Goal: Task Accomplishment & Management: Manage account settings

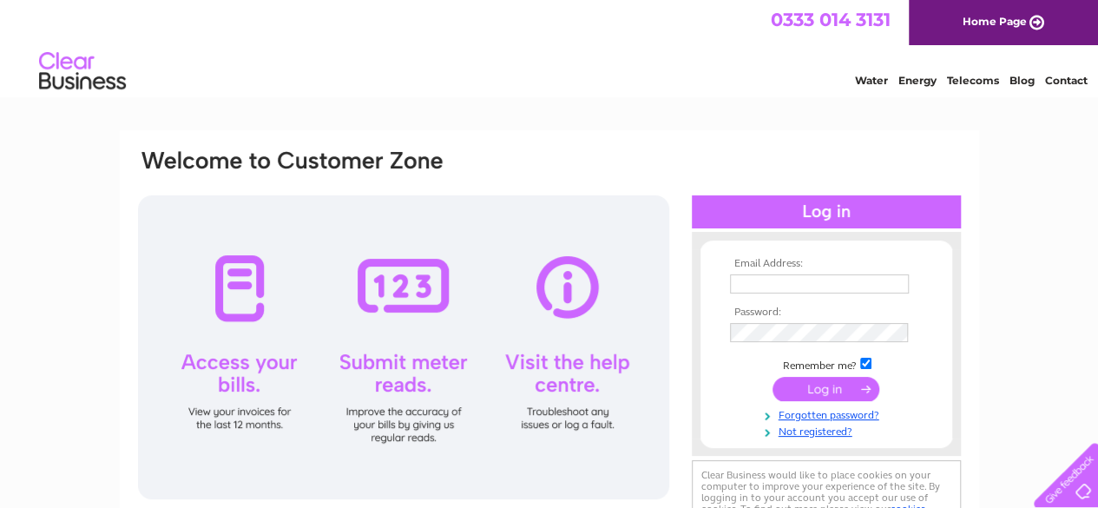
type input "[PERSON_NAME][EMAIL_ADDRESS][DOMAIN_NAME]"
click at [812, 386] on input "submit" at bounding box center [825, 389] width 107 height 24
type input "[PERSON_NAME][EMAIL_ADDRESS][DOMAIN_NAME]"
click at [832, 388] on input "submit" at bounding box center [825, 389] width 107 height 24
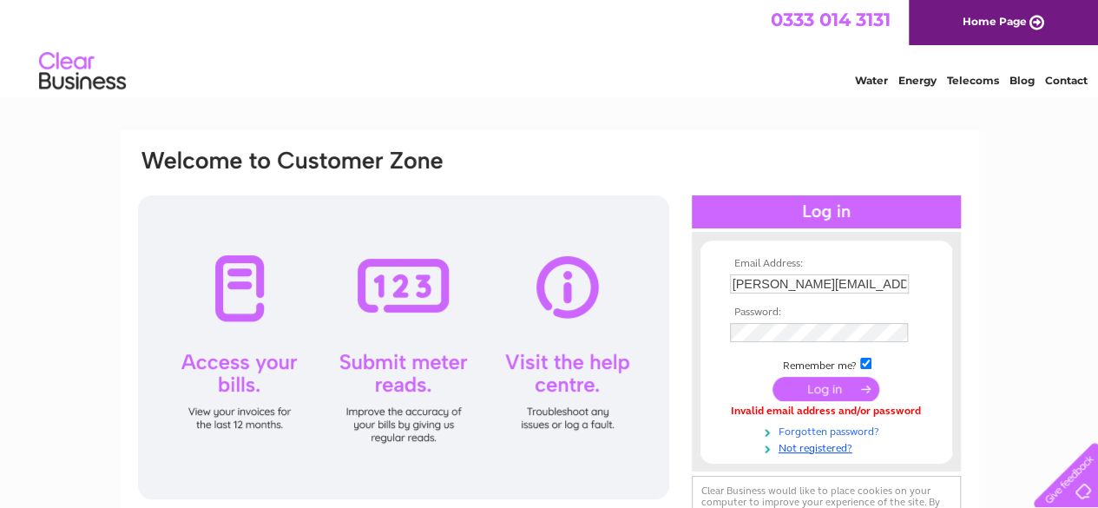
click at [833, 429] on link "Forgotten password?" at bounding box center [828, 430] width 197 height 16
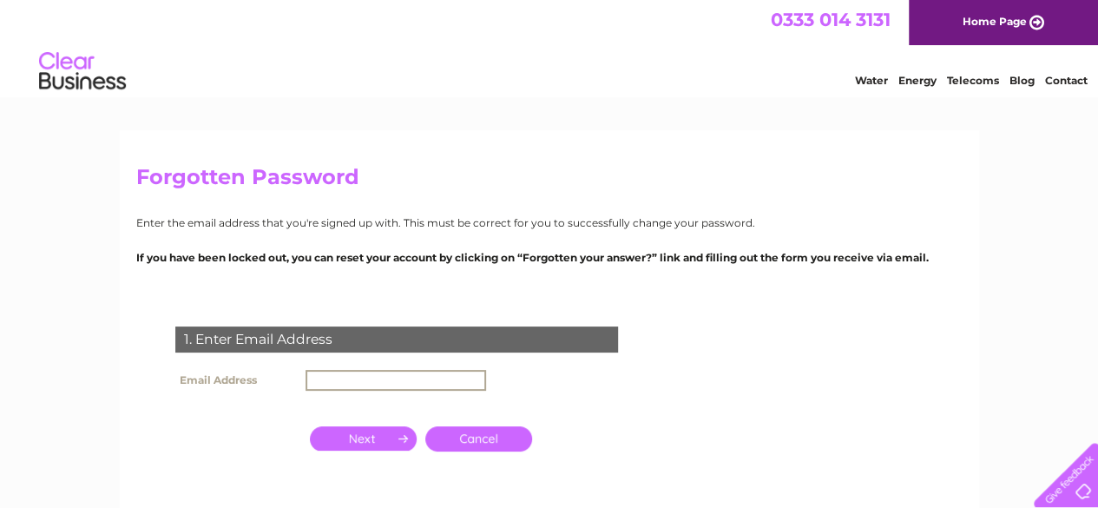
click at [325, 377] on input "text" at bounding box center [395, 380] width 180 height 21
type input "[PERSON_NAME][EMAIL_ADDRESS][DOMAIN_NAME]"
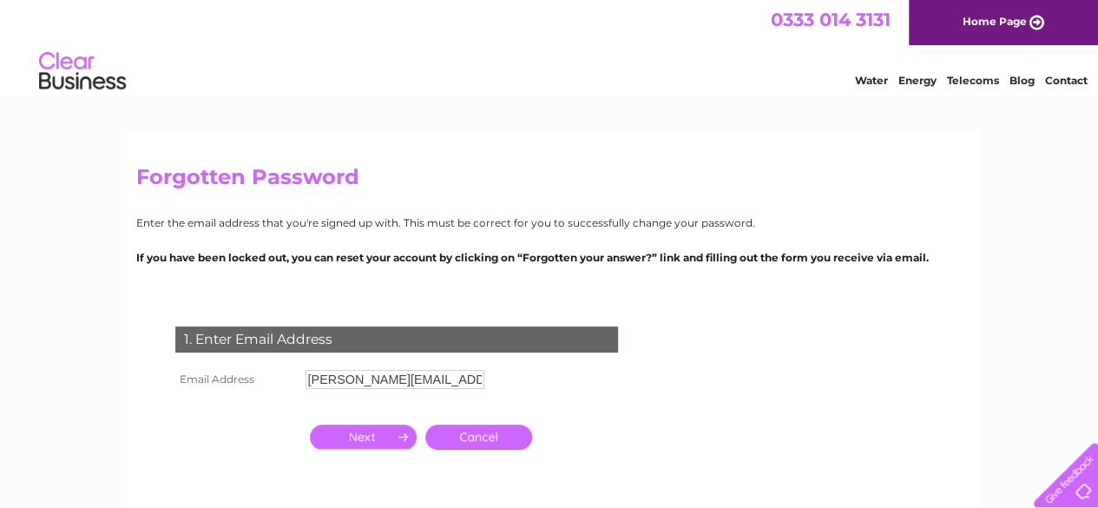
click at [373, 438] on input "button" at bounding box center [363, 436] width 107 height 24
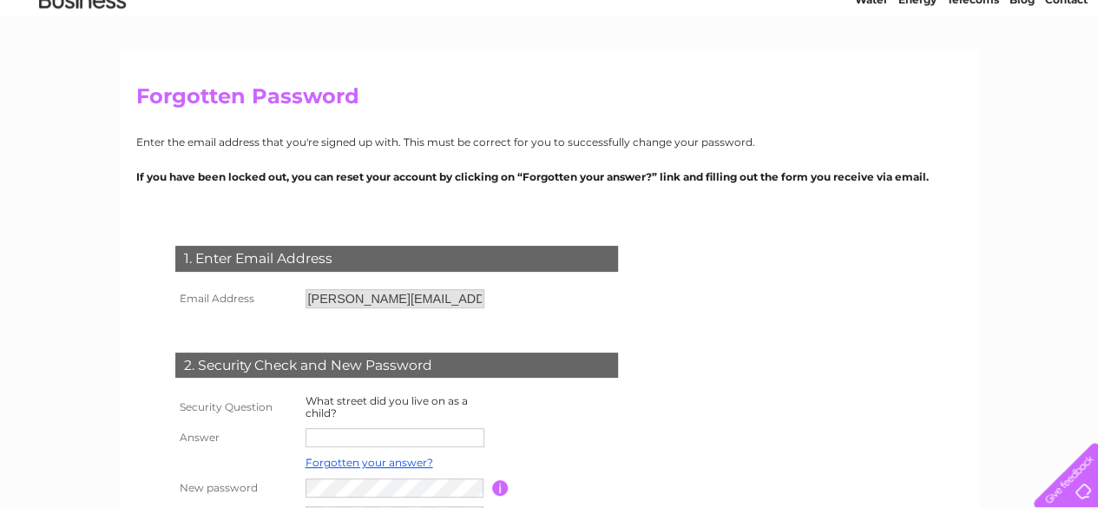
scroll to position [198, 0]
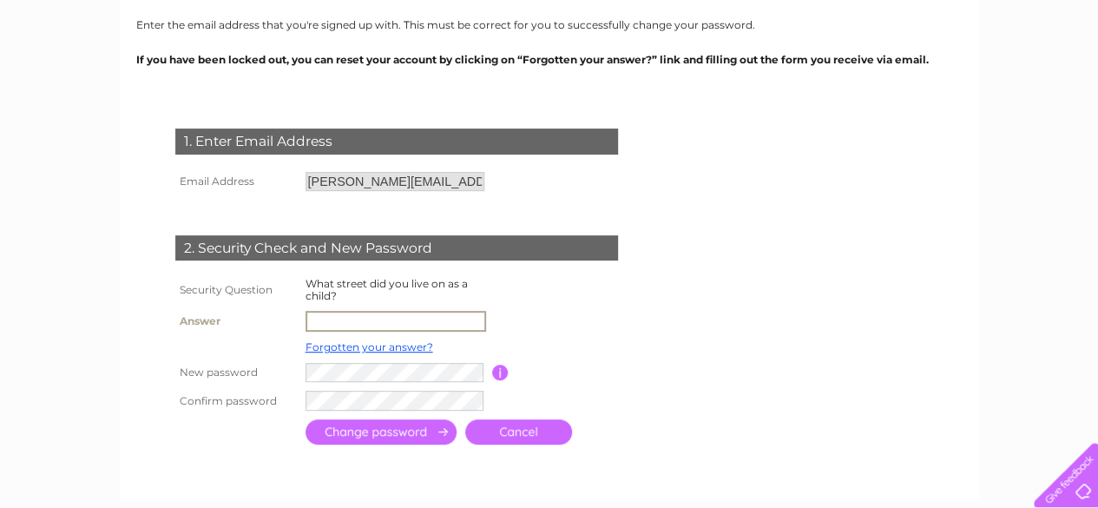
click at [329, 324] on input "text" at bounding box center [395, 321] width 180 height 21
type input "Farthing Avenue"
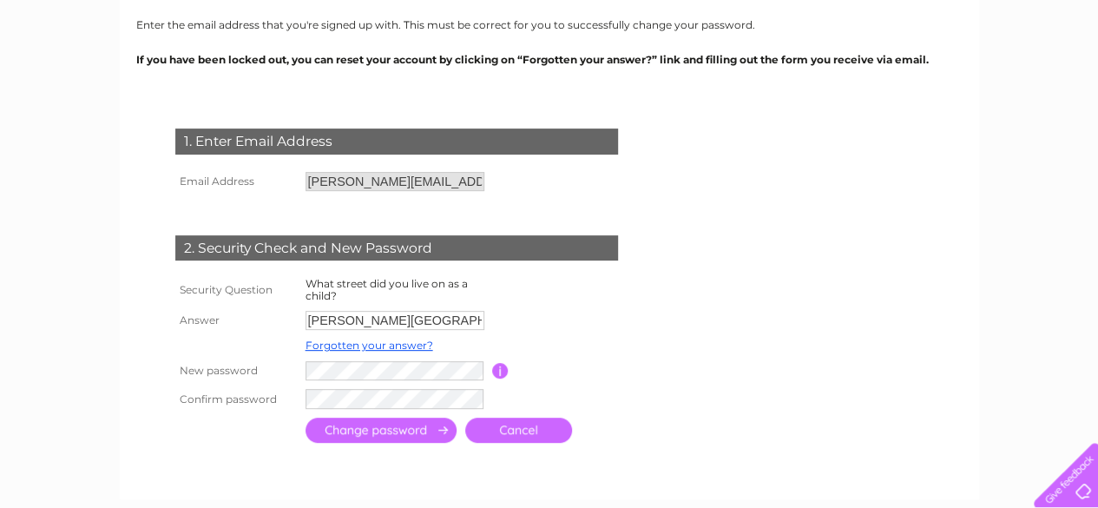
click at [408, 436] on input "submit" at bounding box center [380, 429] width 151 height 25
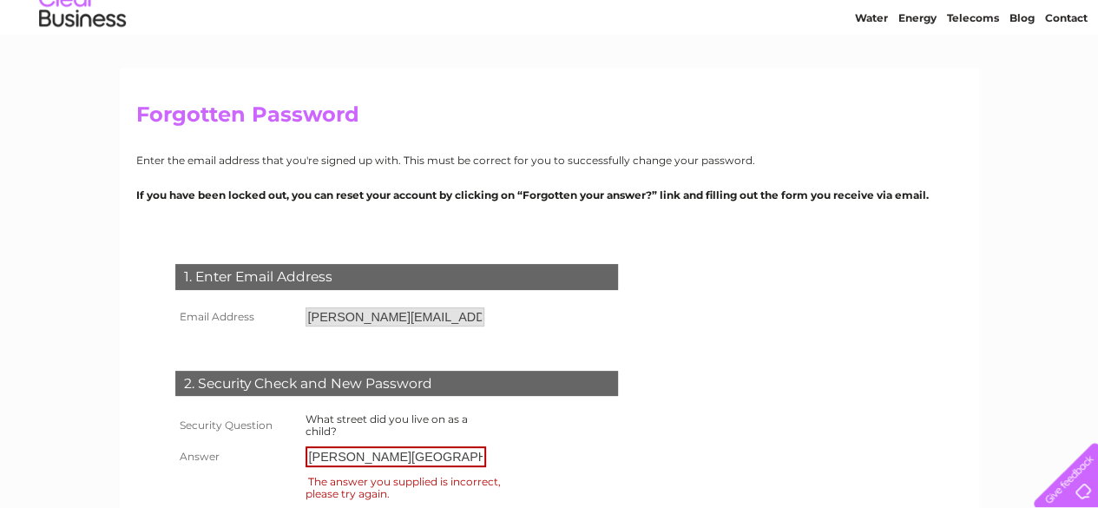
scroll to position [114, 0]
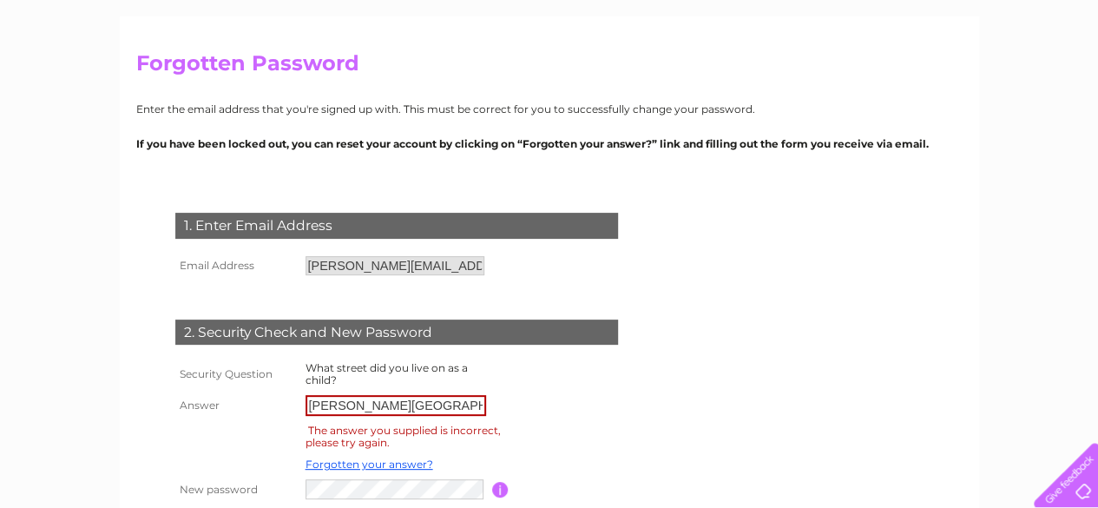
click at [406, 400] on input "Farthing Avenue" at bounding box center [395, 405] width 180 height 21
click at [358, 404] on input "Farthing Avenue" at bounding box center [395, 405] width 180 height 21
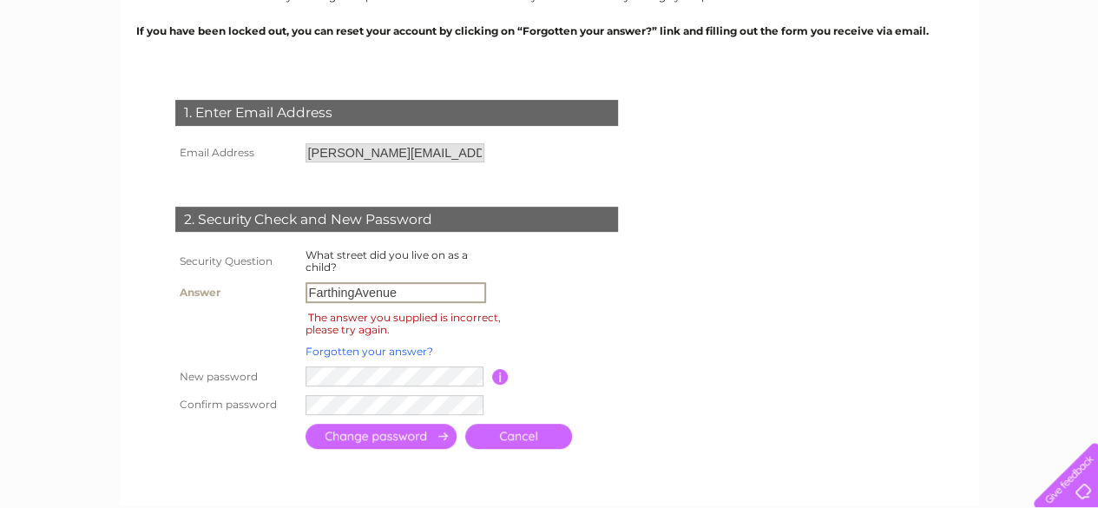
scroll to position [252, 0]
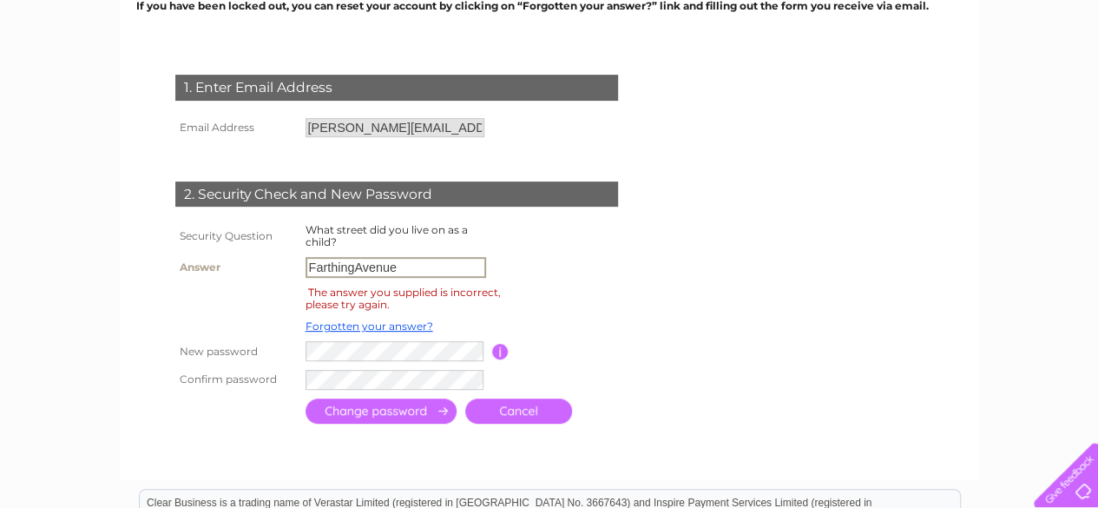
type input "FarthingAvenue"
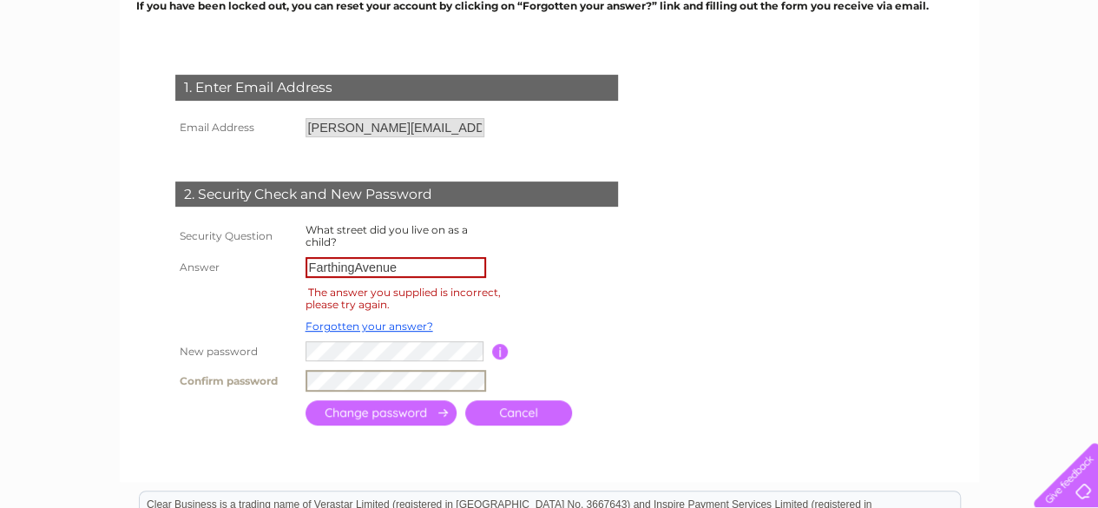
click at [345, 419] on input "submit" at bounding box center [380, 412] width 151 height 25
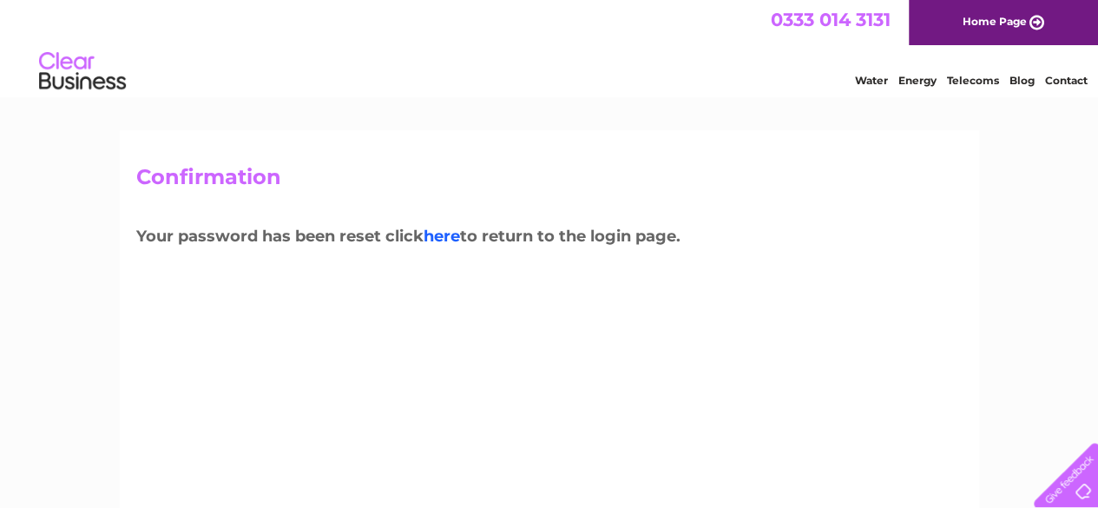
click at [447, 232] on link "here" at bounding box center [441, 235] width 36 height 19
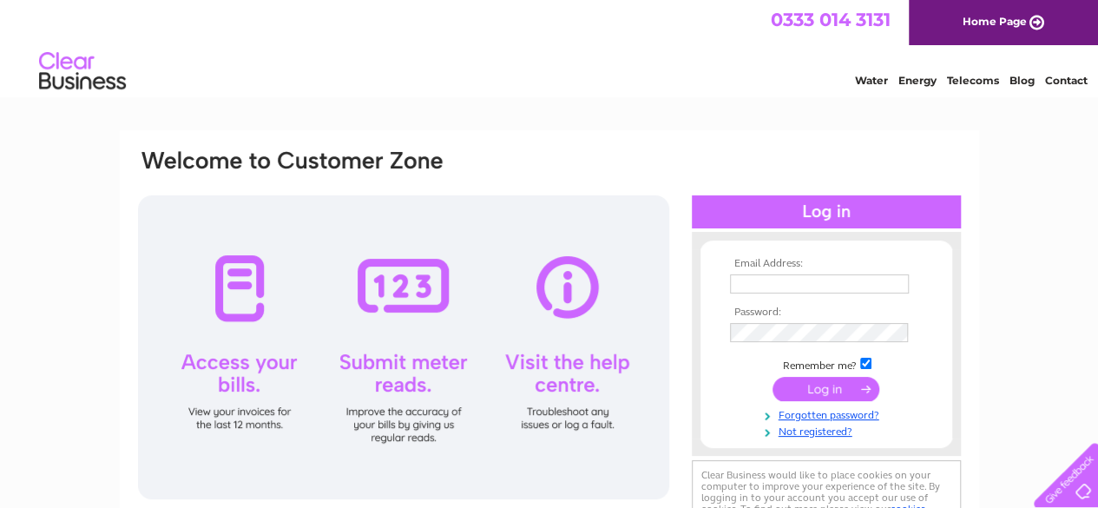
type input "[PERSON_NAME][EMAIL_ADDRESS][DOMAIN_NAME]"
click at [783, 390] on input "submit" at bounding box center [825, 389] width 107 height 24
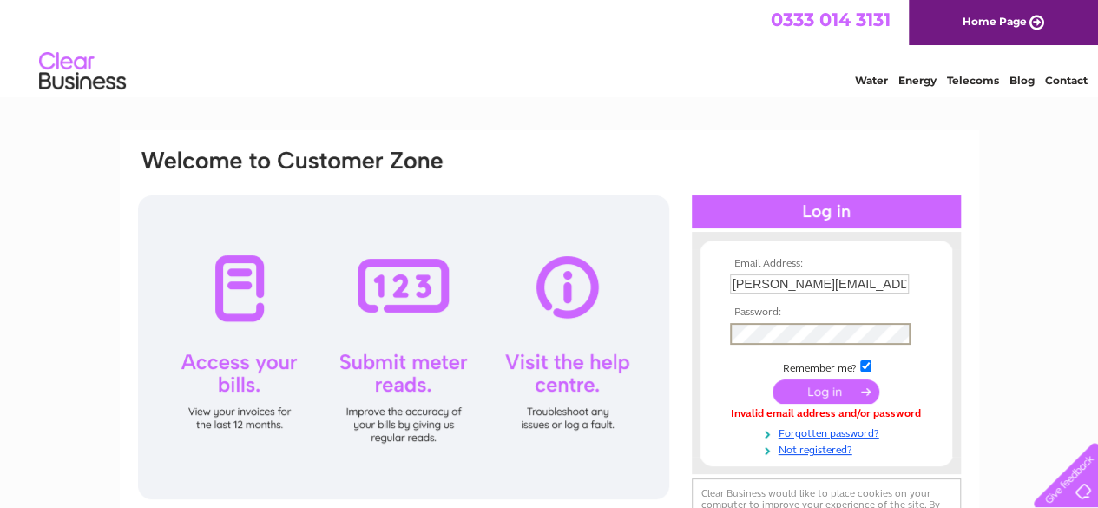
click at [789, 391] on input "submit" at bounding box center [825, 391] width 107 height 24
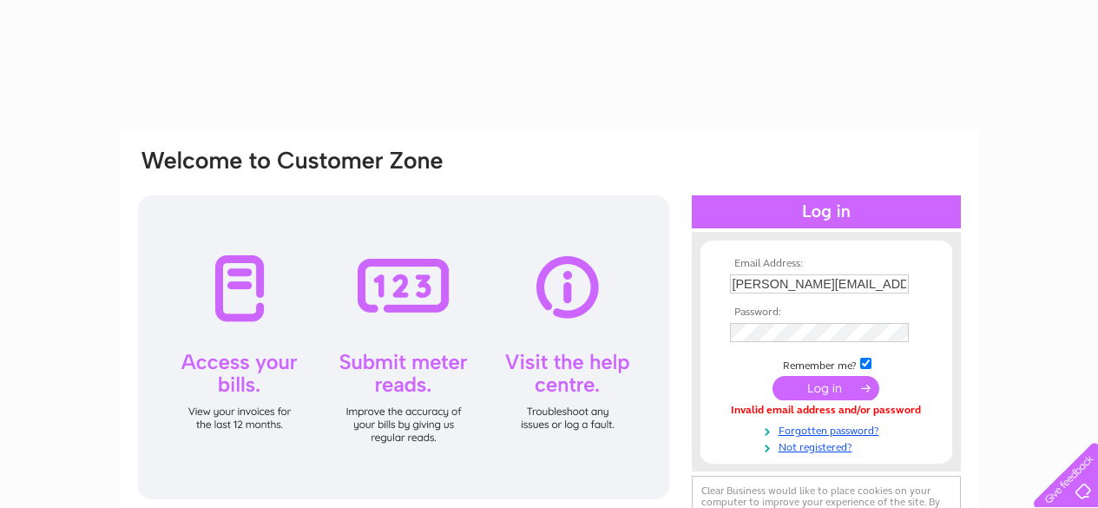
click at [823, 385] on input "submit" at bounding box center [825, 388] width 107 height 24
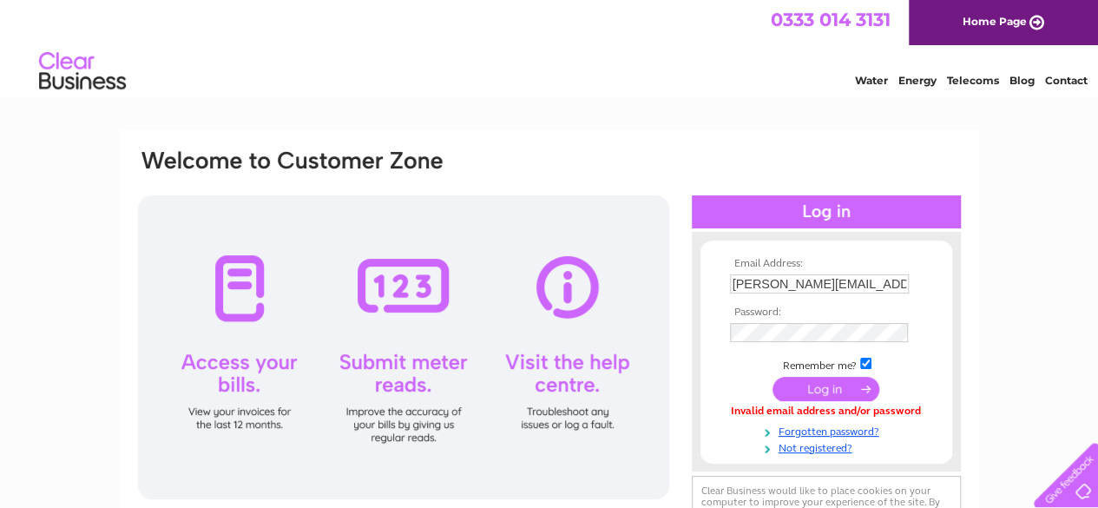
click at [238, 306] on div at bounding box center [403, 347] width 531 height 304
drag, startPoint x: 871, startPoint y: 287, endPoint x: 708, endPoint y: 285, distance: 163.1
click at [708, 285] on form "Email Address: [PERSON_NAME][EMAIL_ADDRESS][DOMAIN_NAME] Password:" at bounding box center [826, 357] width 252 height 198
type input "[EMAIL_ADDRESS][DOMAIN_NAME]"
click at [800, 387] on input "submit" at bounding box center [825, 389] width 107 height 24
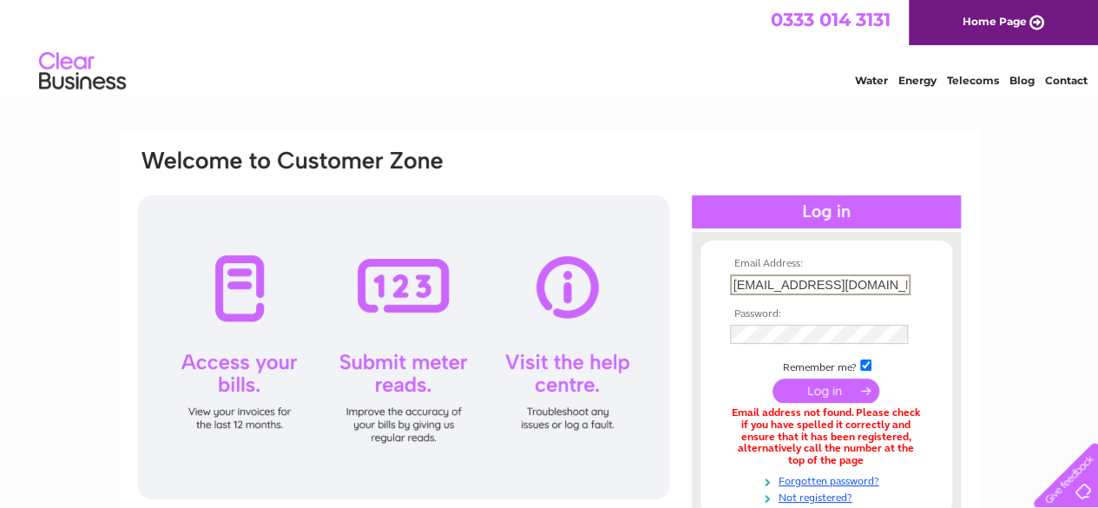
drag, startPoint x: 892, startPoint y: 279, endPoint x: 720, endPoint y: 283, distance: 171.8
click at [720, 283] on form "Email Address: info@oshgoshgowns.co.uk Password:" at bounding box center [826, 381] width 252 height 246
type input "w."
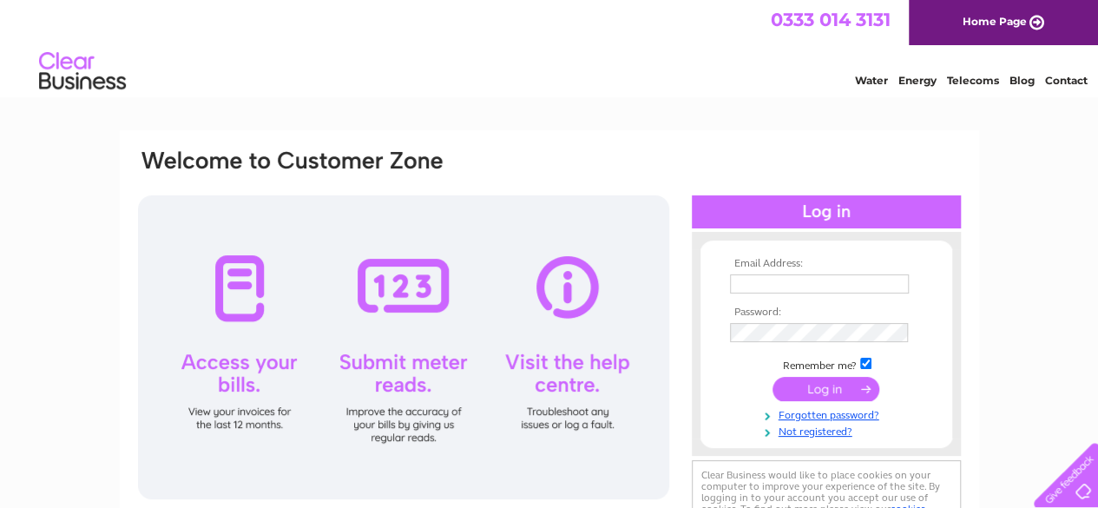
type input "[PERSON_NAME][EMAIL_ADDRESS][DOMAIN_NAME]"
click at [821, 390] on input "submit" at bounding box center [825, 389] width 107 height 24
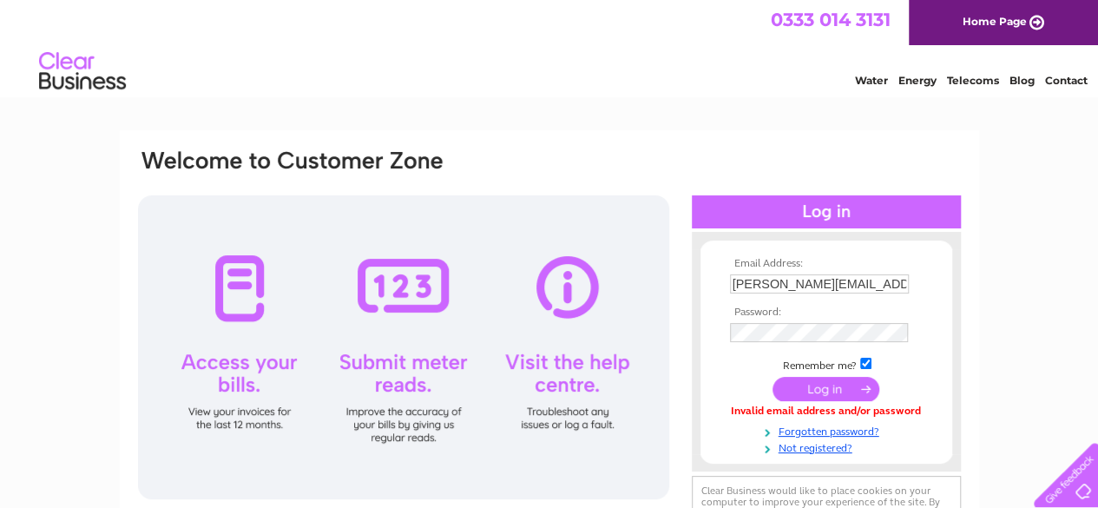
click at [789, 390] on input "submit" at bounding box center [825, 389] width 107 height 24
click at [824, 386] on input "submit" at bounding box center [825, 389] width 107 height 24
click at [838, 387] on input "submit" at bounding box center [825, 389] width 107 height 24
click at [830, 432] on link "Forgotten password?" at bounding box center [828, 430] width 197 height 16
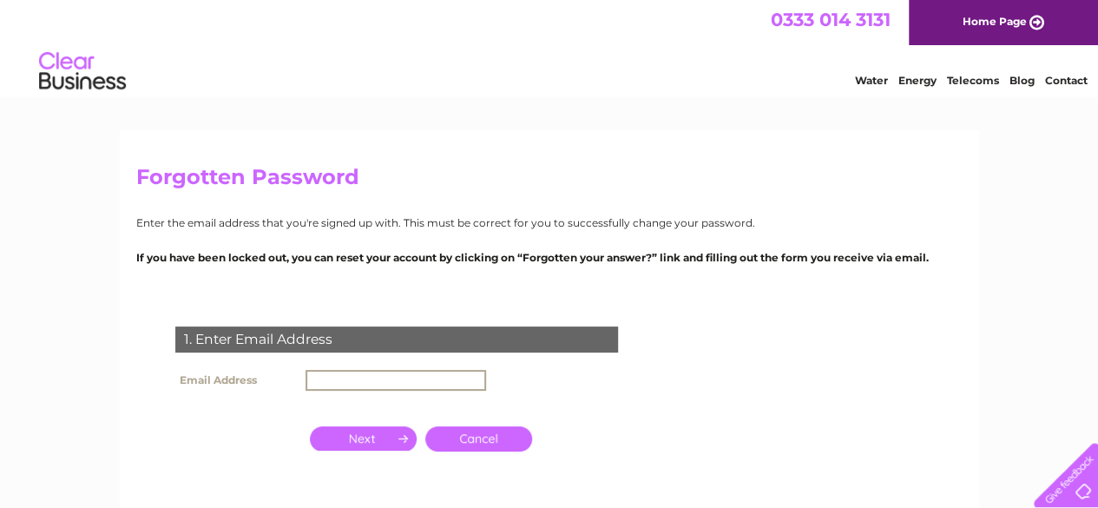
click at [357, 384] on input "text" at bounding box center [395, 380] width 180 height 21
type input "[PERSON_NAME][EMAIL_ADDRESS][DOMAIN_NAME]"
click at [362, 438] on input "button" at bounding box center [363, 438] width 107 height 24
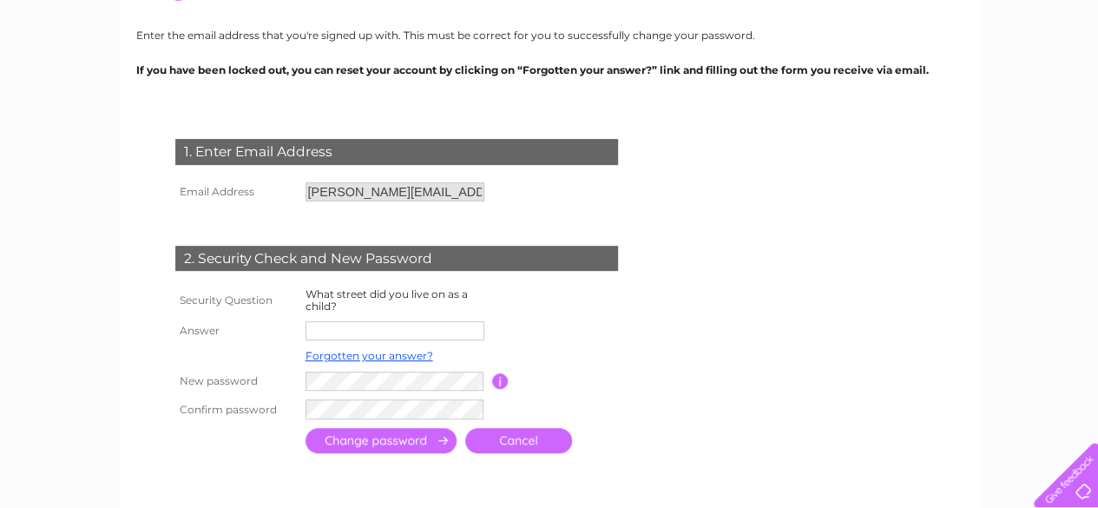
scroll to position [188, 0]
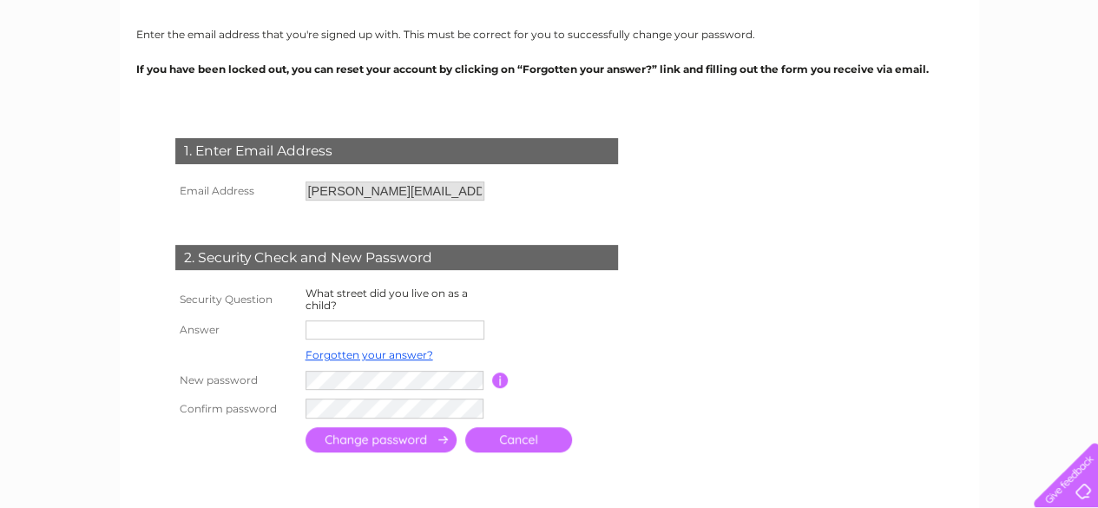
click at [340, 324] on input "text" at bounding box center [394, 329] width 179 height 19
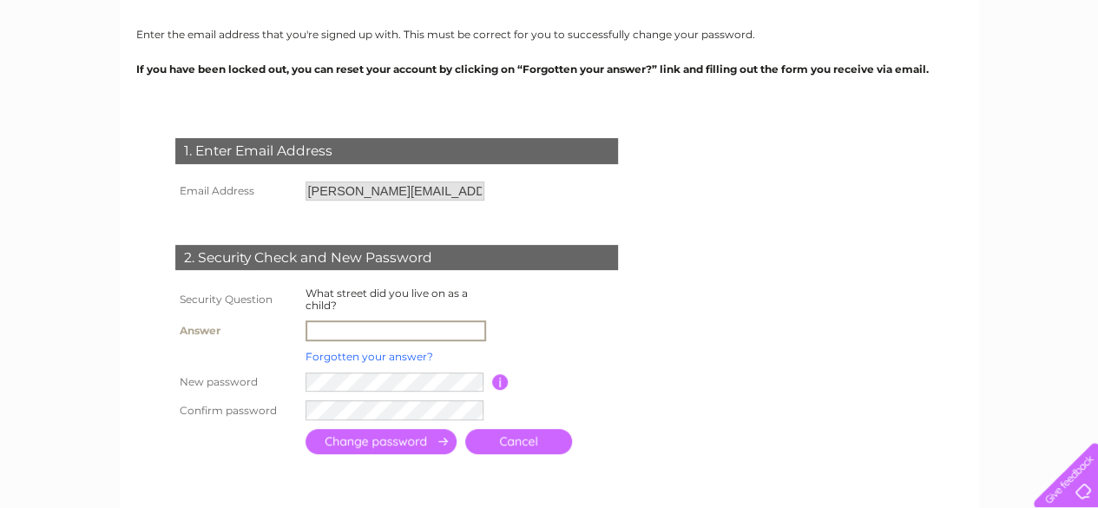
type input "FarthingAvenue"
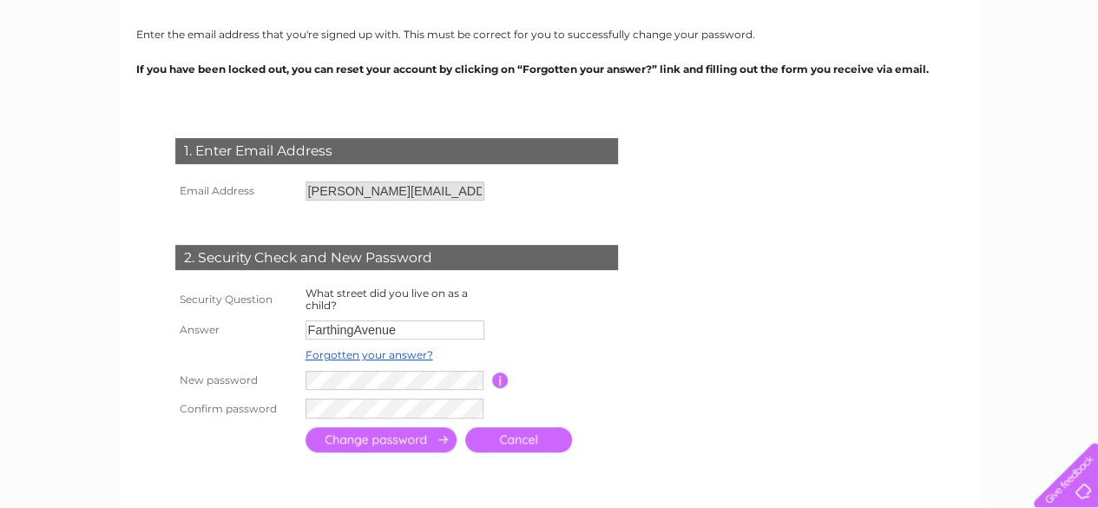
click at [353, 439] on input "submit" at bounding box center [380, 439] width 151 height 25
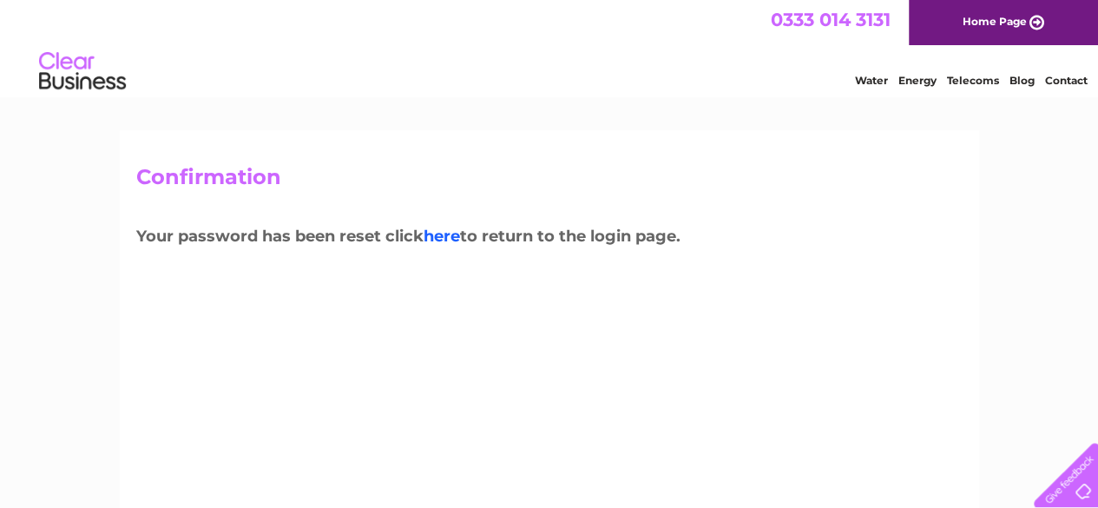
click at [444, 240] on link "here" at bounding box center [441, 235] width 36 height 19
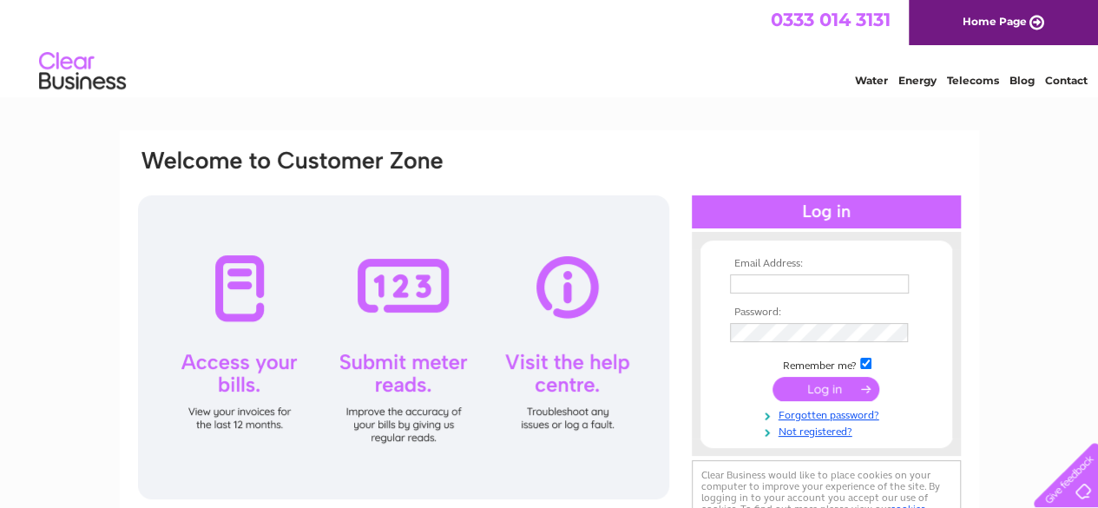
type input "[PERSON_NAME][EMAIL_ADDRESS][DOMAIN_NAME]"
click at [794, 384] on input "submit" at bounding box center [825, 389] width 107 height 24
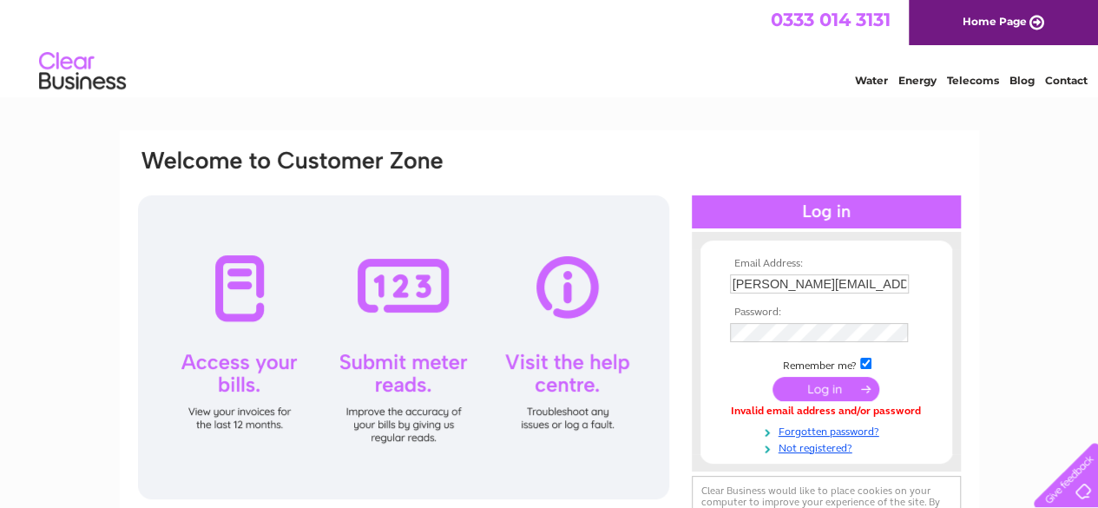
click at [862, 364] on input "checkbox" at bounding box center [865, 362] width 11 height 11
checkbox input "false"
click at [807, 386] on input "submit" at bounding box center [825, 389] width 107 height 24
click at [863, 358] on input "checkbox" at bounding box center [865, 362] width 11 height 11
checkbox input "true"
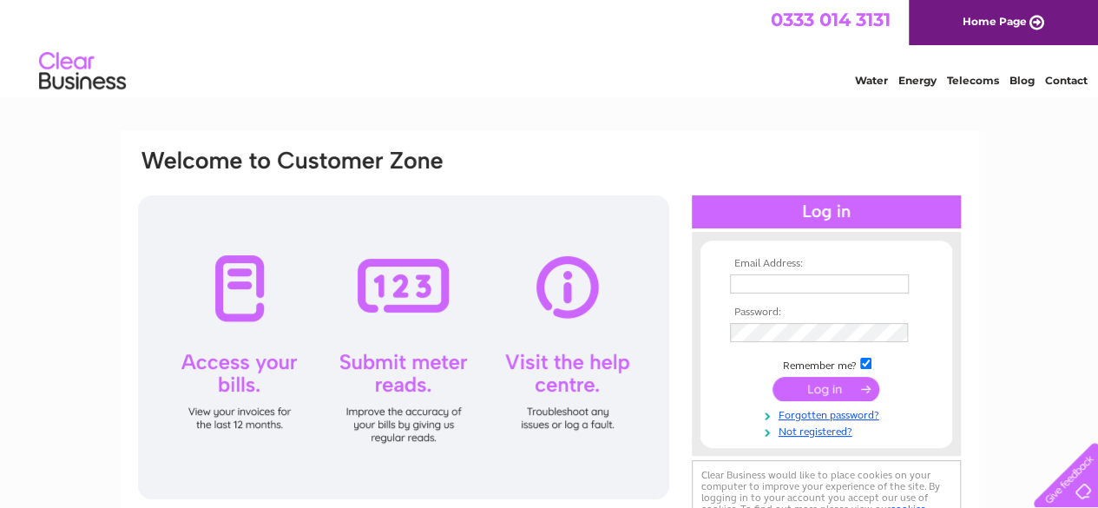
type input "[PERSON_NAME][EMAIL_ADDRESS][DOMAIN_NAME]"
click at [809, 389] on input "submit" at bounding box center [825, 389] width 107 height 24
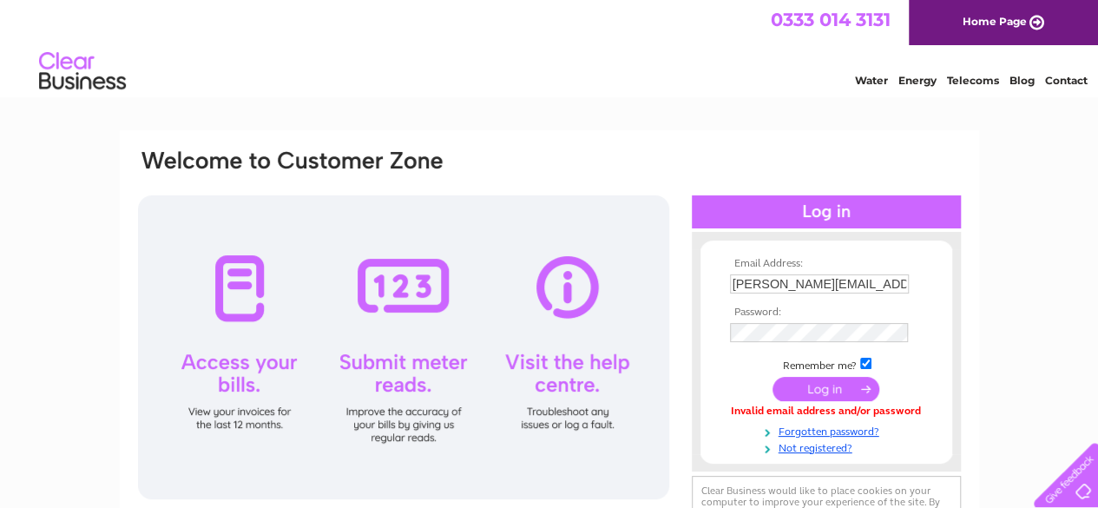
click at [783, 390] on input "submit" at bounding box center [825, 389] width 107 height 24
click at [824, 384] on input "submit" at bounding box center [825, 389] width 107 height 24
